Goal: Task Accomplishment & Management: Manage account settings

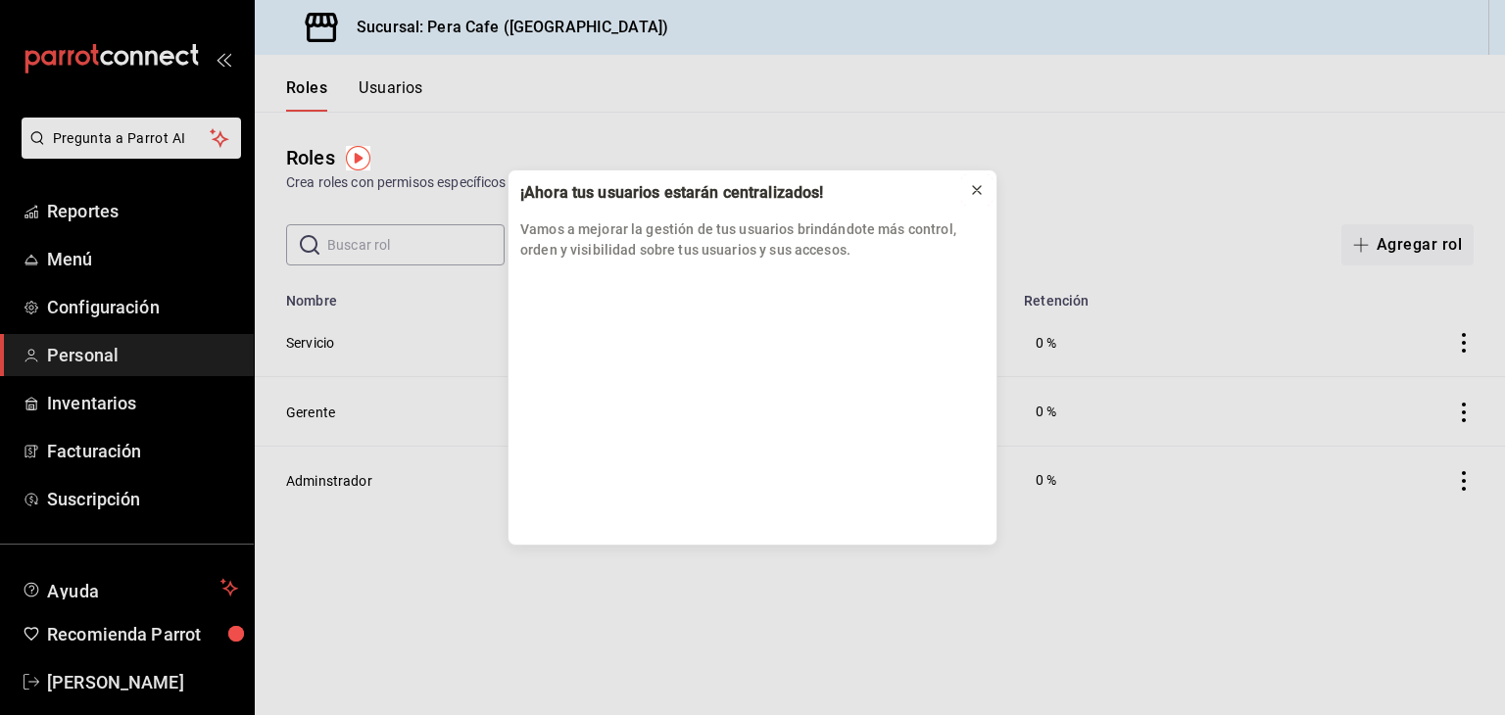
click at [979, 185] on icon at bounding box center [977, 190] width 16 height 16
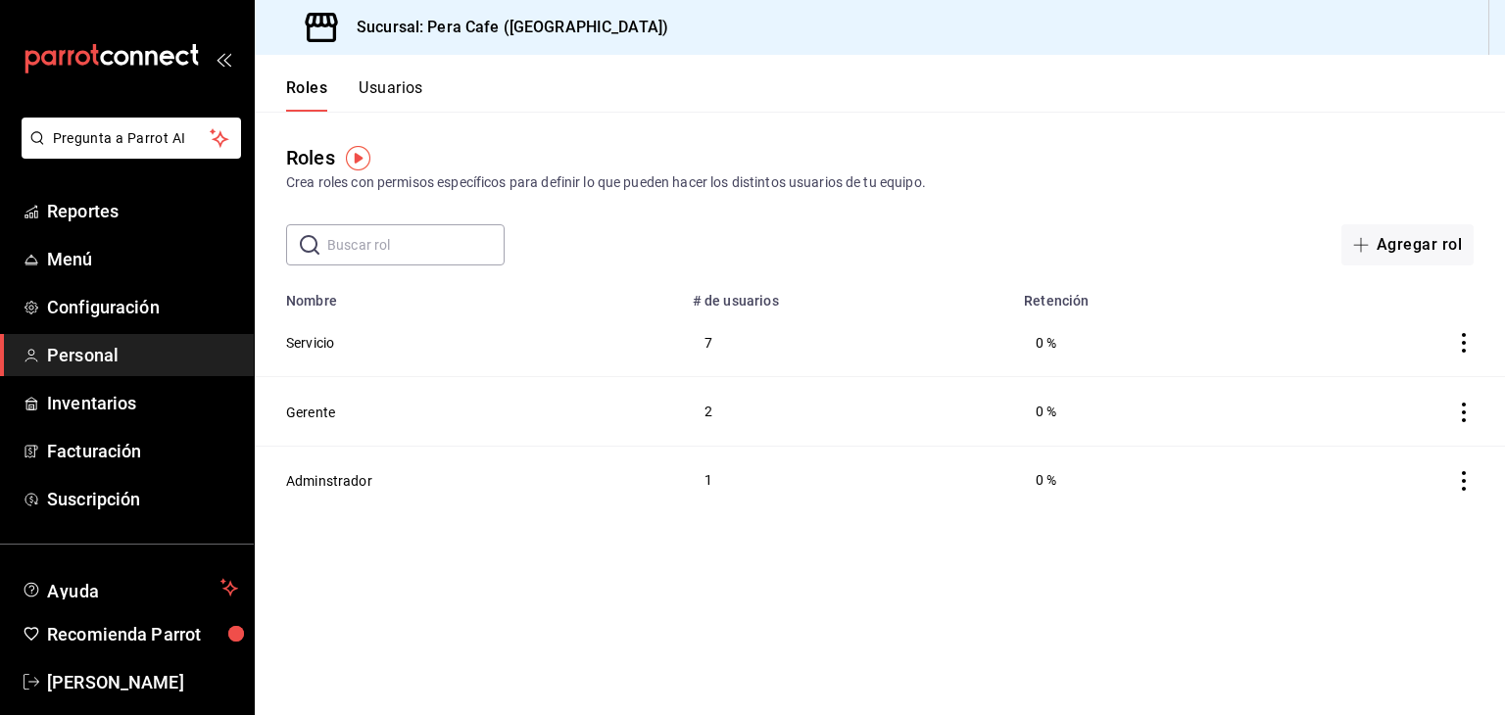
click at [383, 90] on button "Usuarios" at bounding box center [391, 94] width 65 height 33
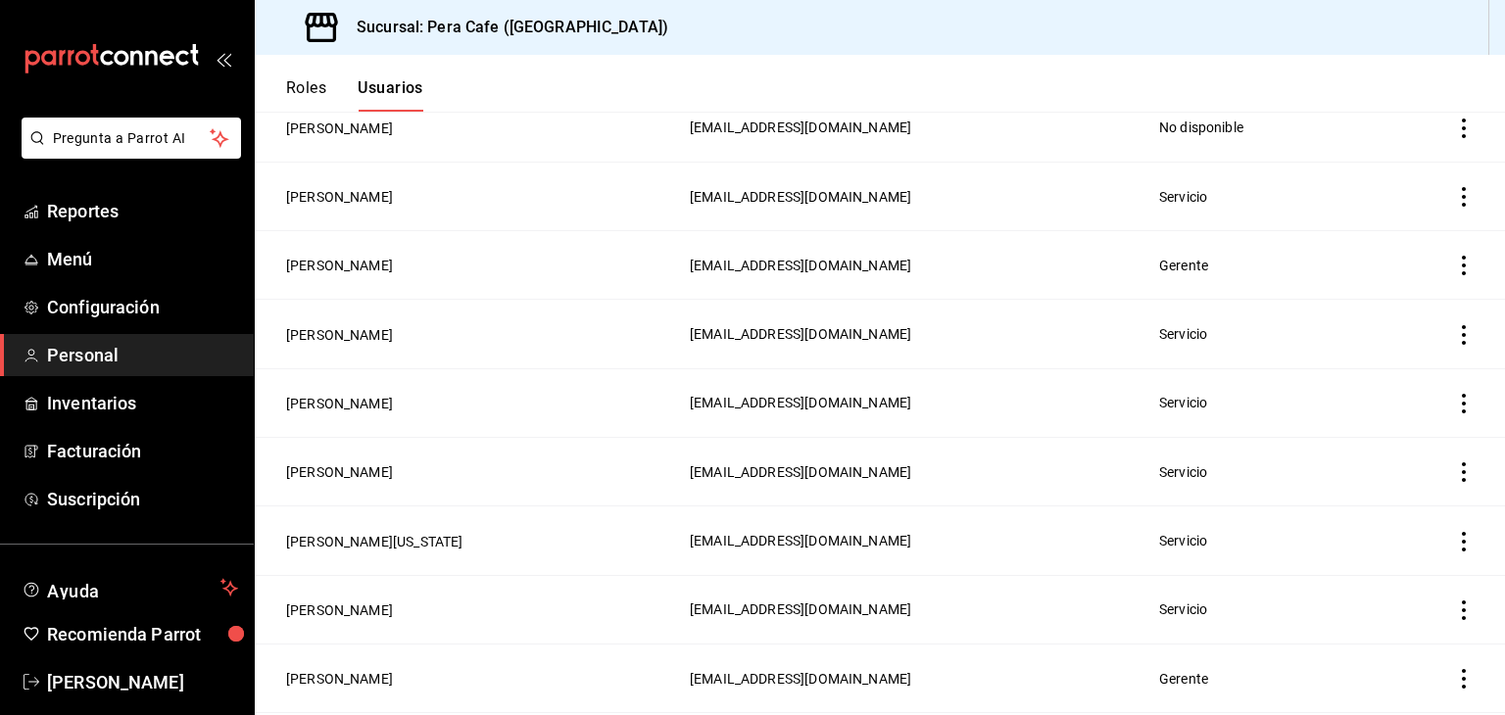
scroll to position [411, 0]
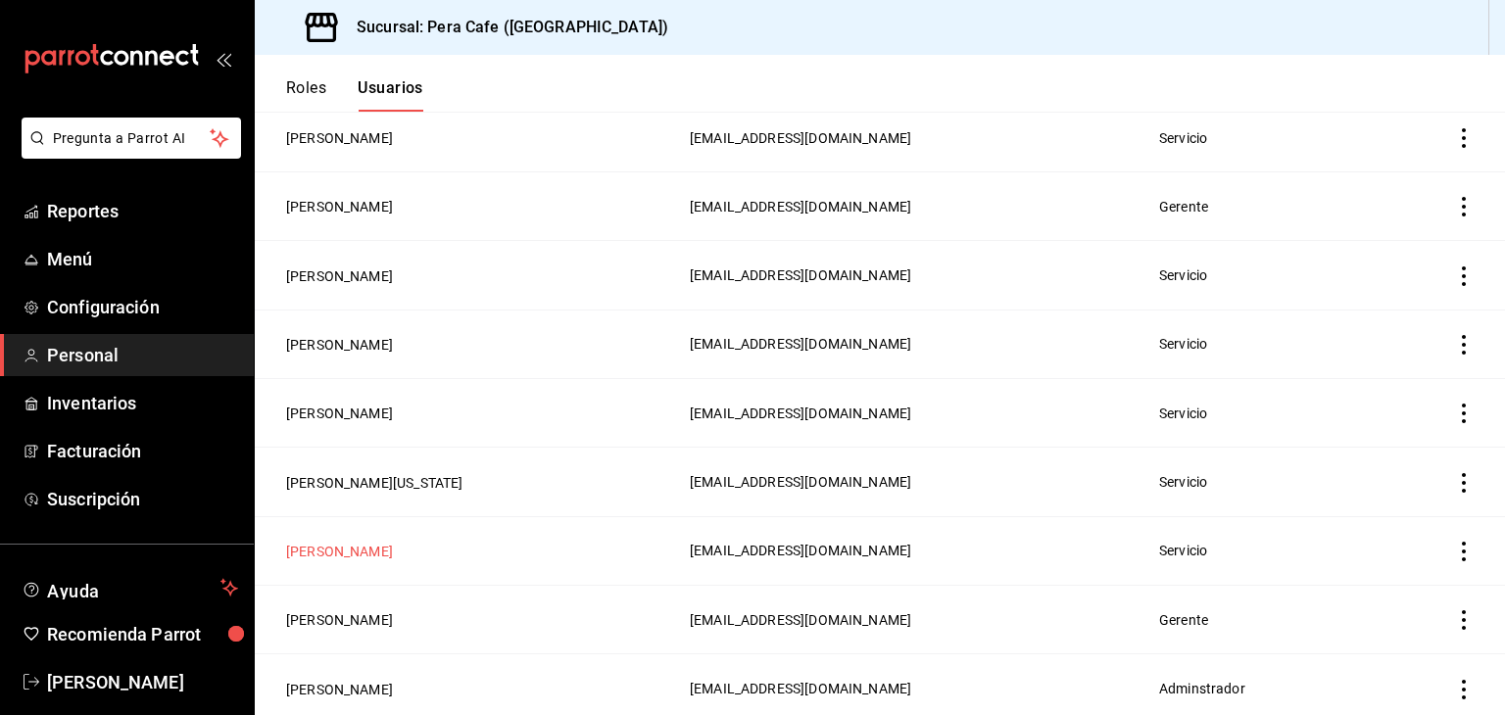
click at [315, 554] on button "[PERSON_NAME]" at bounding box center [339, 552] width 107 height 20
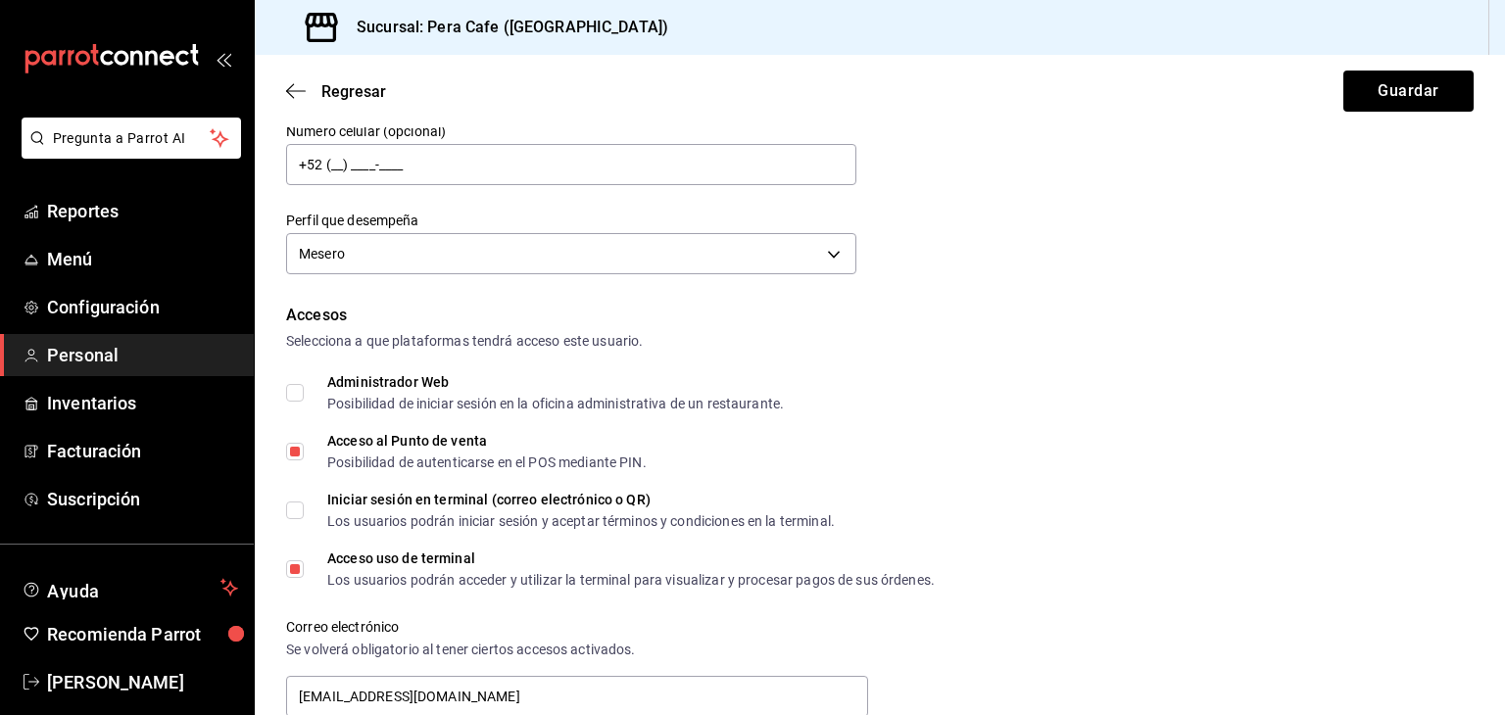
scroll to position [274, 0]
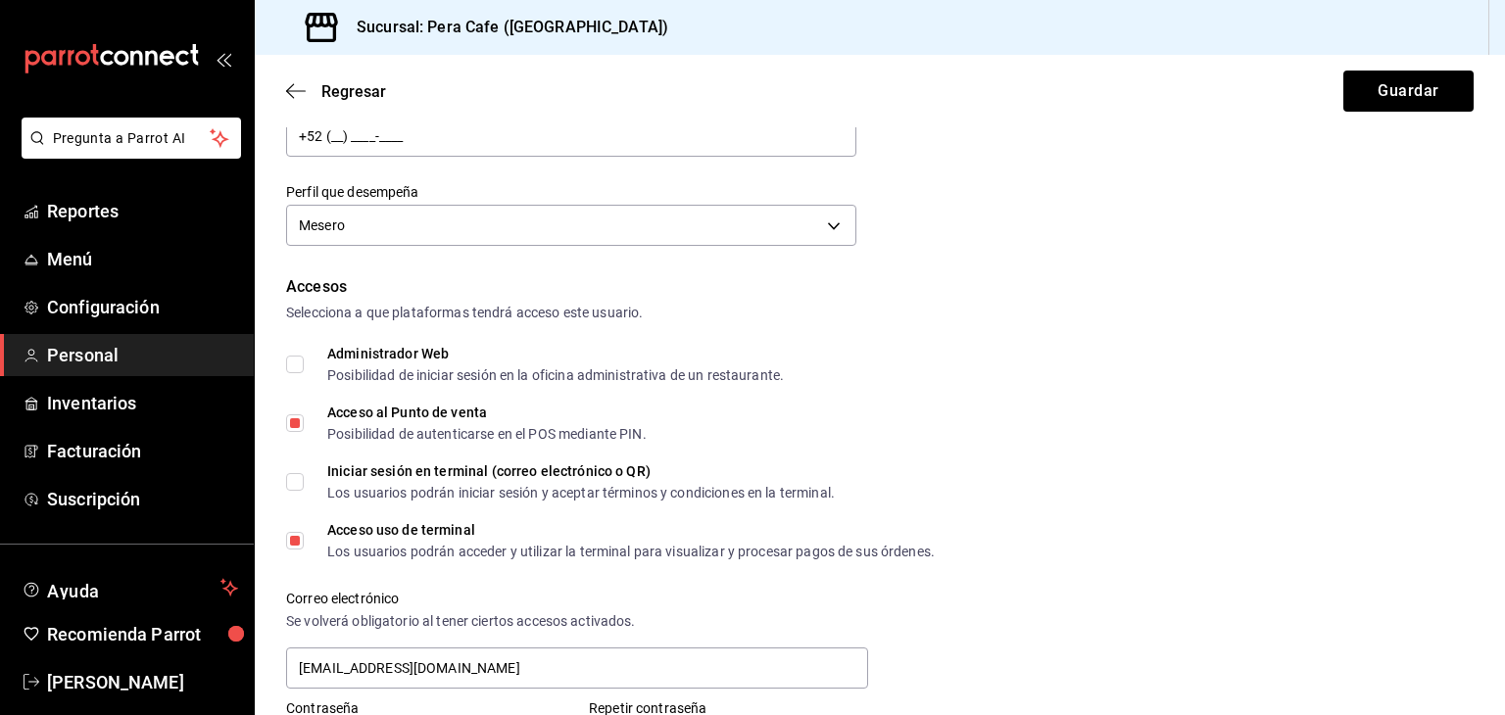
click at [295, 544] on input "Acceso uso de terminal Los usuarios podrán acceder y utilizar la terminal para …" at bounding box center [295, 541] width 18 height 18
checkbox input "true"
click at [1356, 85] on button "Guardar" at bounding box center [1408, 91] width 130 height 41
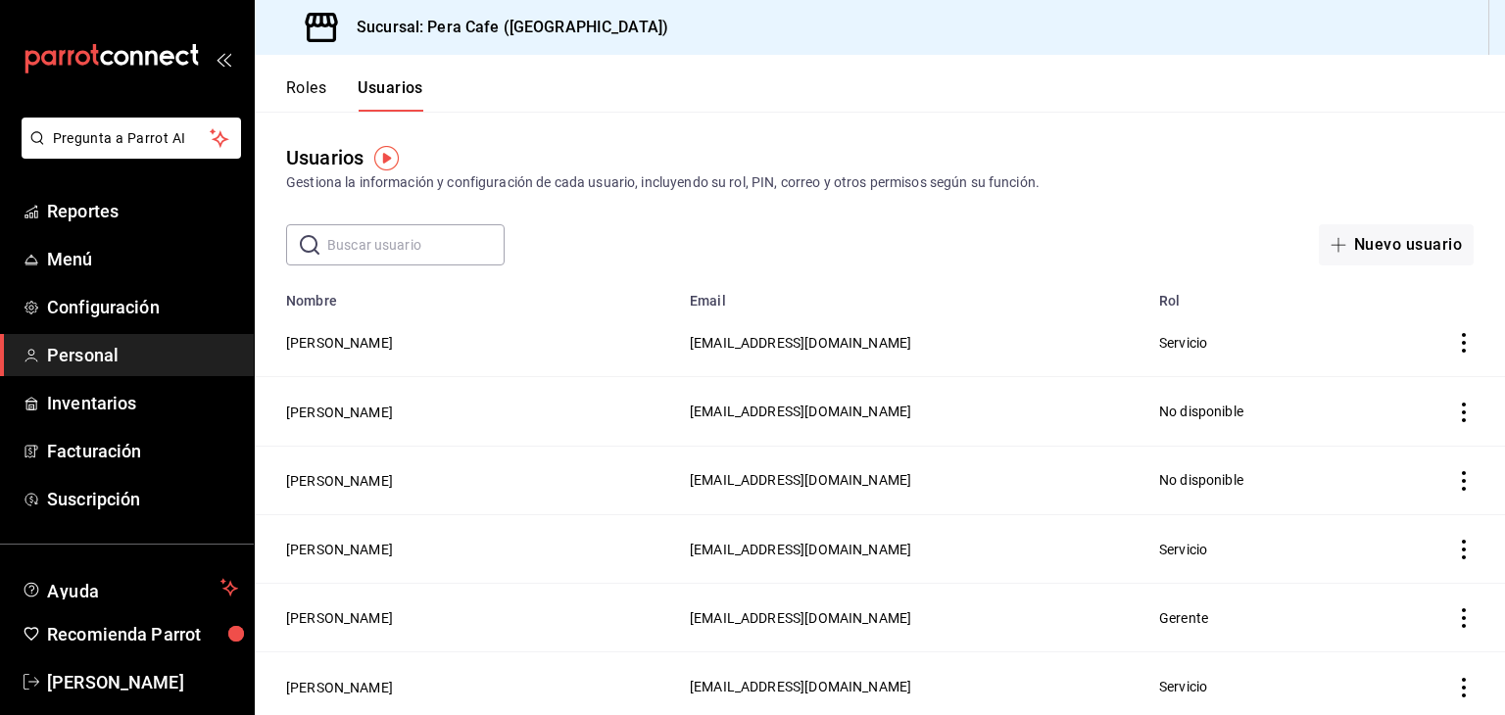
click at [1150, 146] on div "Usuarios Gestiona la información y configuración de cada usuario, incluyendo su…" at bounding box center [880, 168] width 1250 height 50
click at [113, 679] on span "[PERSON_NAME]" at bounding box center [142, 682] width 191 height 26
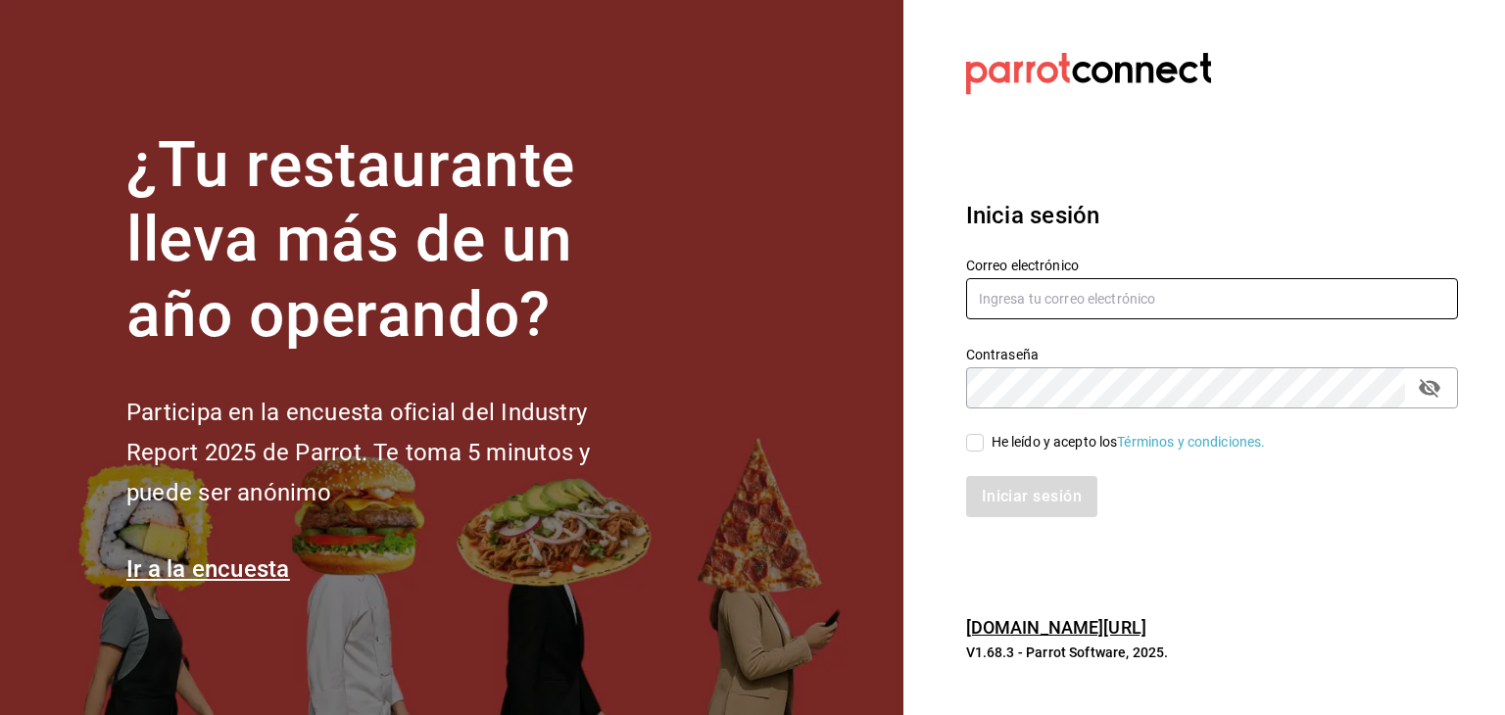
type input "[EMAIL_ADDRESS][DOMAIN_NAME]"
click at [972, 444] on input "He leído y acepto los Términos y condiciones." at bounding box center [975, 443] width 18 height 18
checkbox input "true"
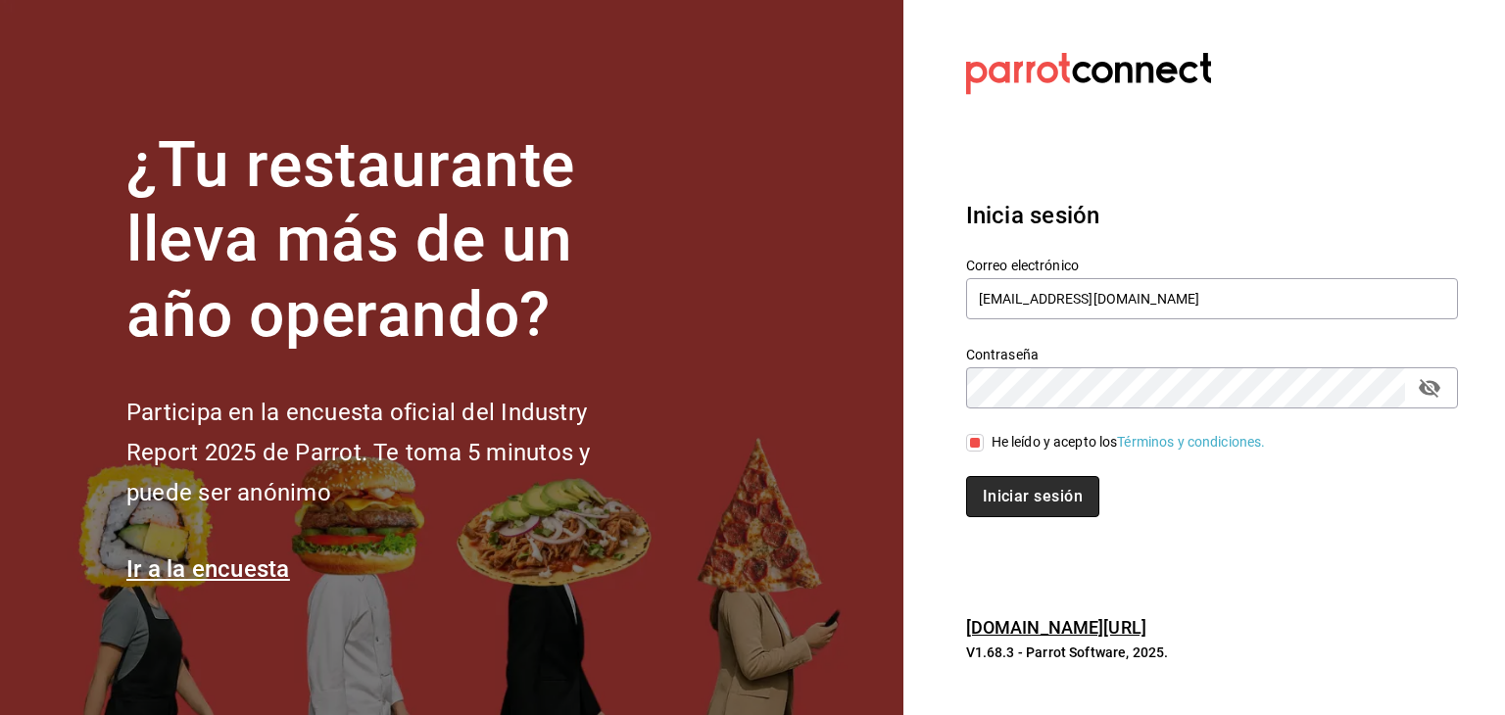
click at [1021, 494] on button "Iniciar sesión" at bounding box center [1032, 496] width 133 height 41
